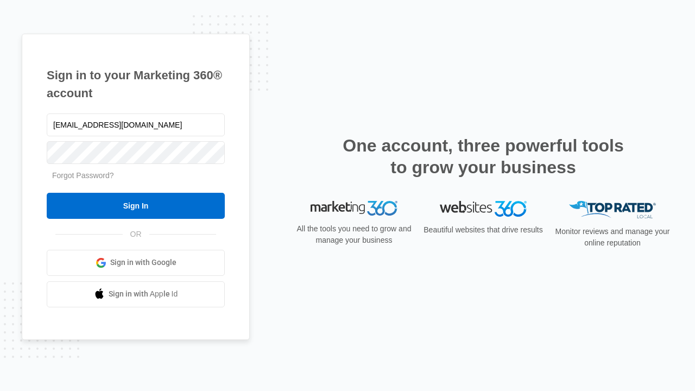
type input "[EMAIL_ADDRESS][DOMAIN_NAME]"
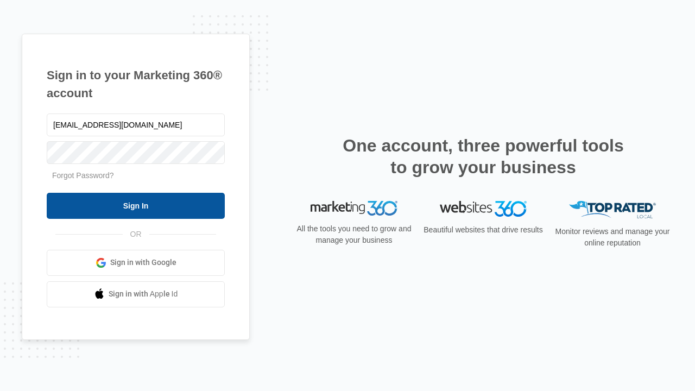
click at [136, 205] on input "Sign In" at bounding box center [136, 206] width 178 height 26
